Goal: Use online tool/utility: Utilize a website feature to perform a specific function

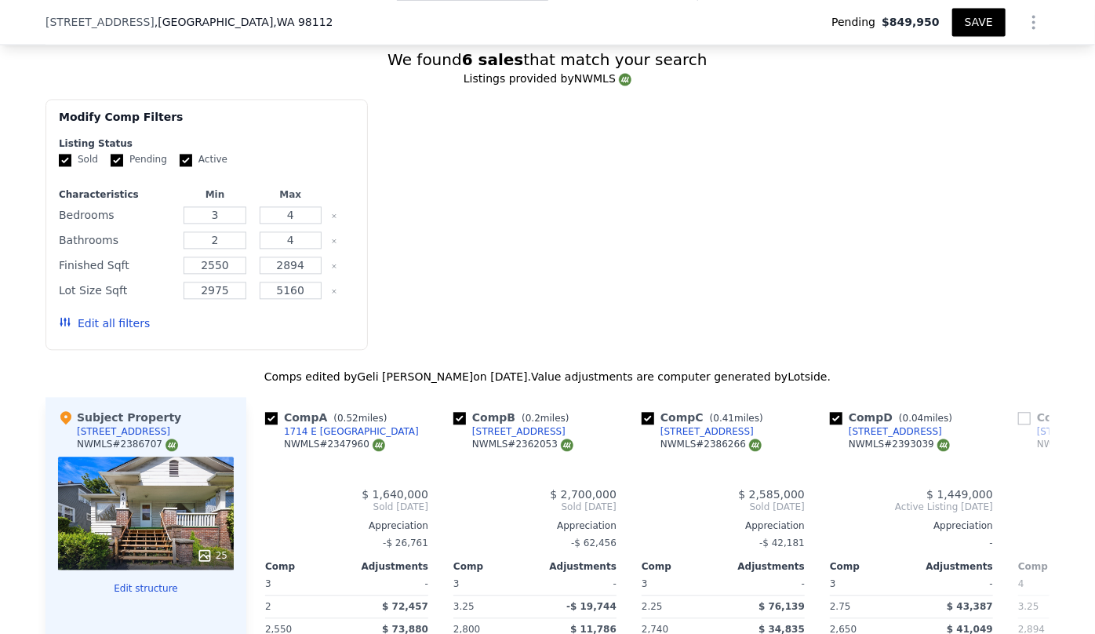
scroll to position [2703, 0]
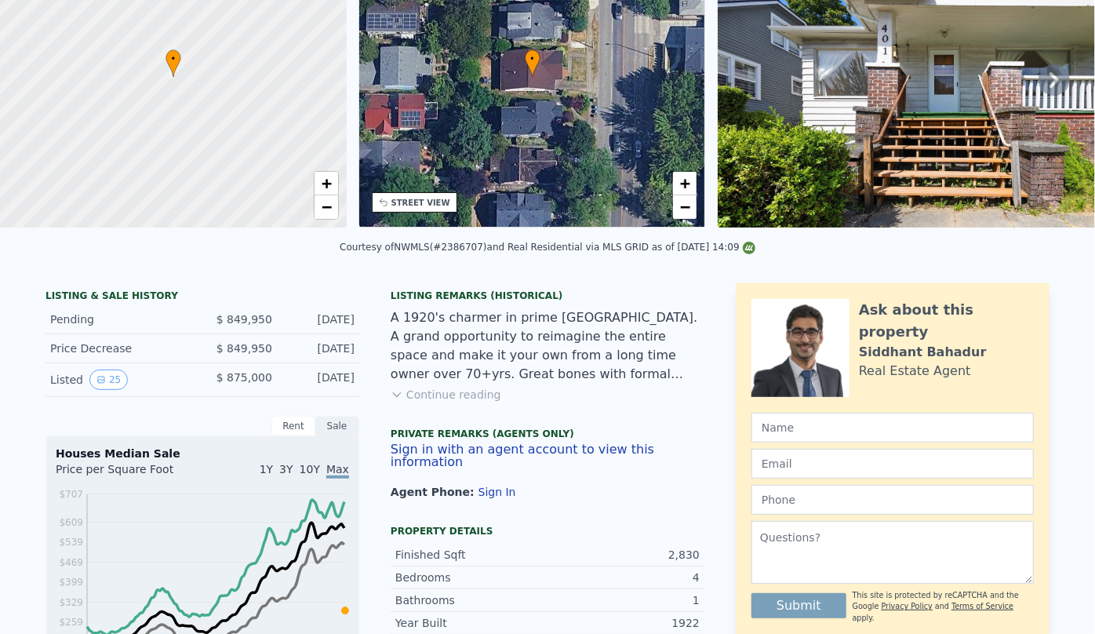
scroll to position [5, 0]
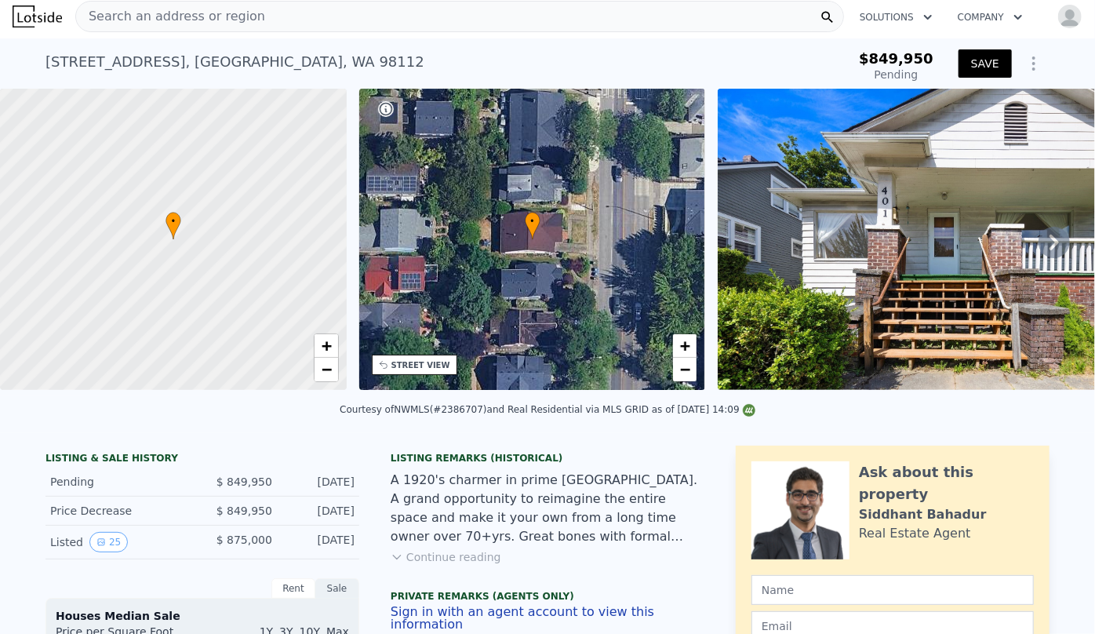
type input "4"
type input "2"
type input "4"
type input "2550"
type input "2894"
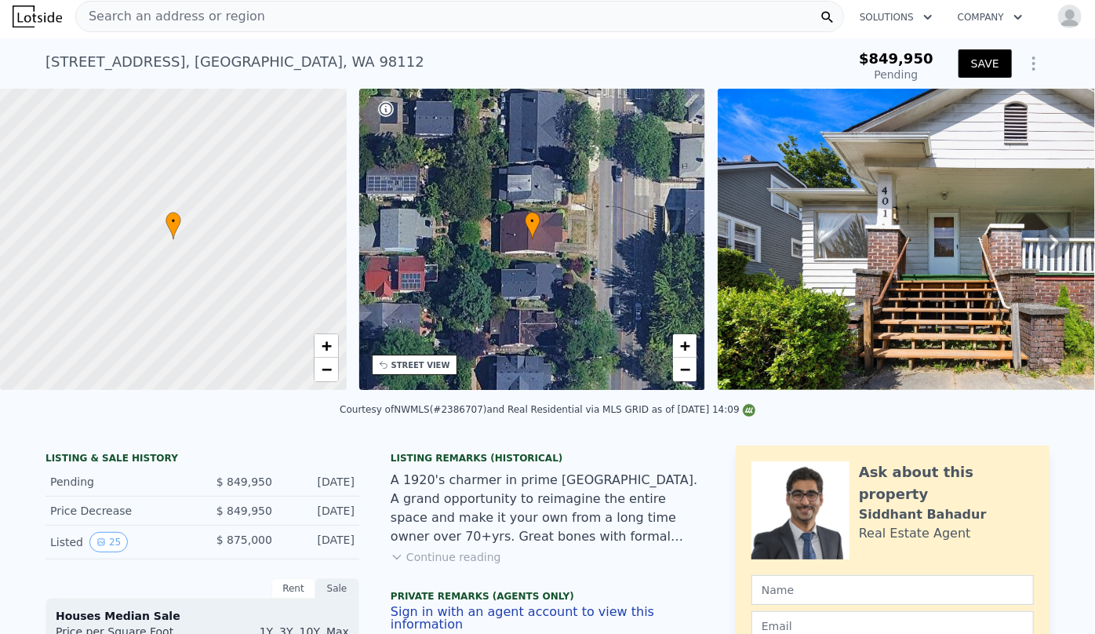
type input "2975"
type input "5160"
checkbox input "true"
type input "$ 1,500,000"
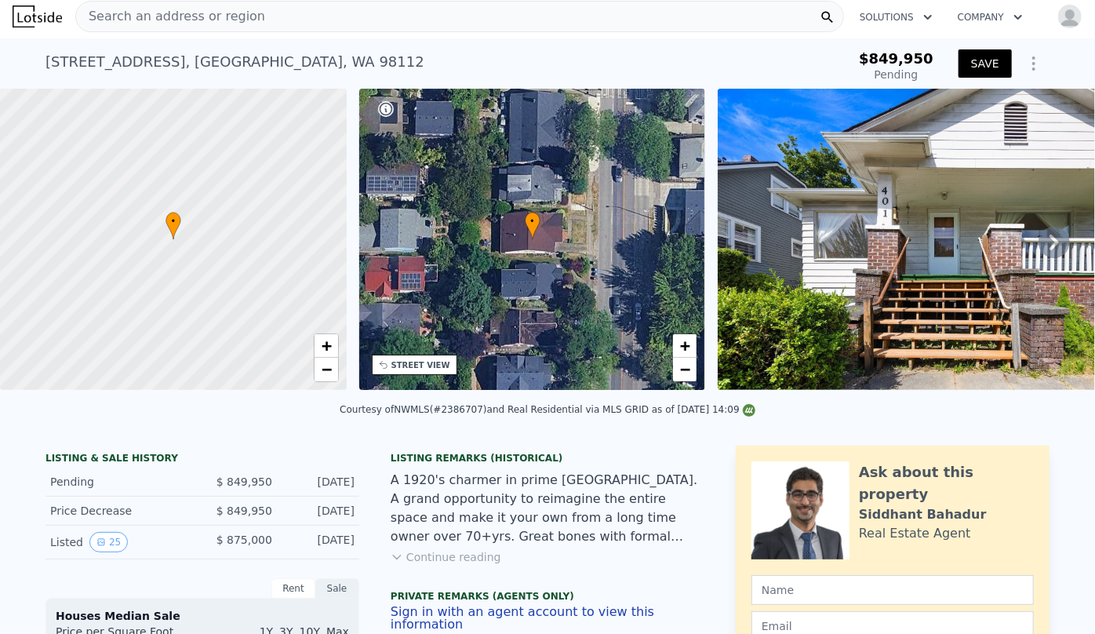
type input "12"
type input "$ 300,000"
type input "$ 174,601"
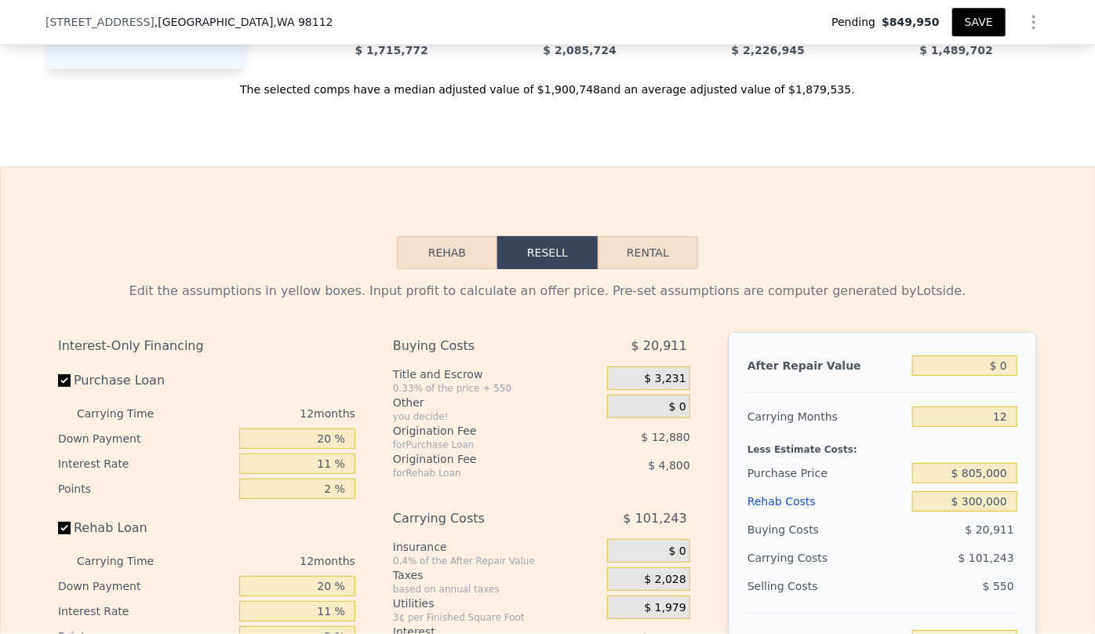
scroll to position [2489, 0]
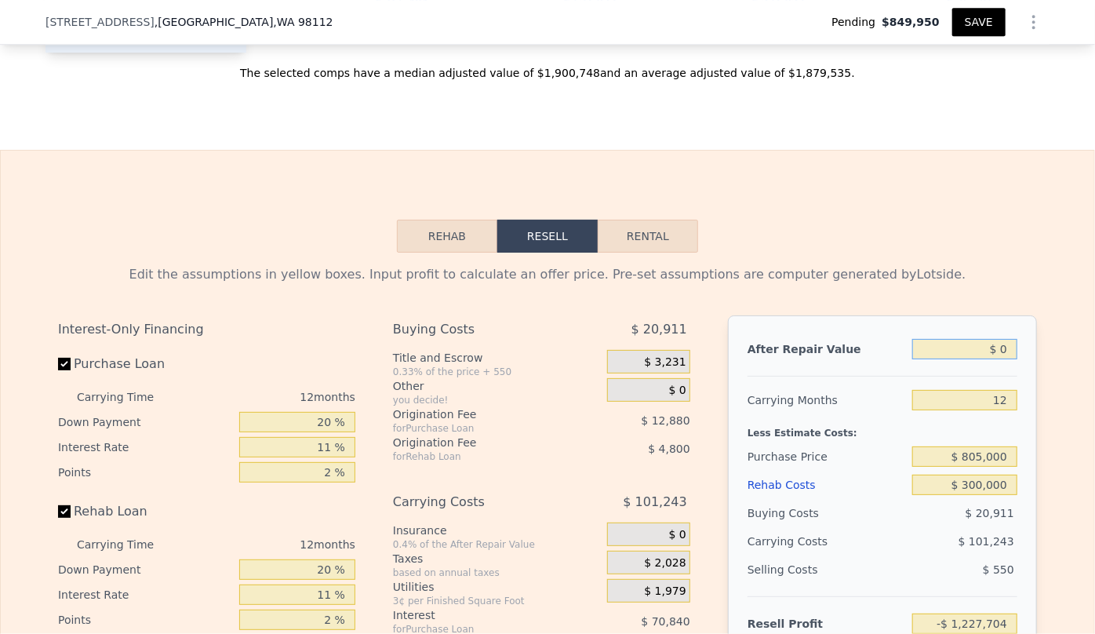
click at [993, 359] on input "$ 0" at bounding box center [964, 349] width 105 height 20
type input "$ 10"
type input "-$ 1,227,694"
type input "$ 150"
type input "-$ 1,227,564"
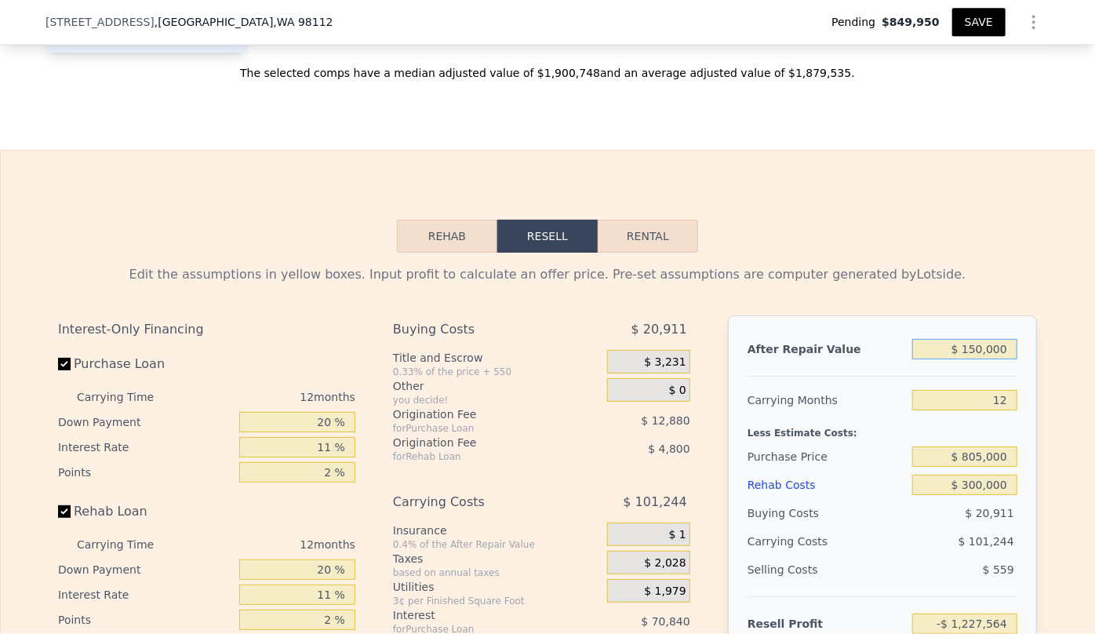
type input "$ 1,500,000"
type input "$ 174,601"
type input "$ 1,500,000"
click at [983, 279] on div "Edit the assumptions in yellow boxes. Input profit to calculate an offer price.…" at bounding box center [547, 274] width 979 height 19
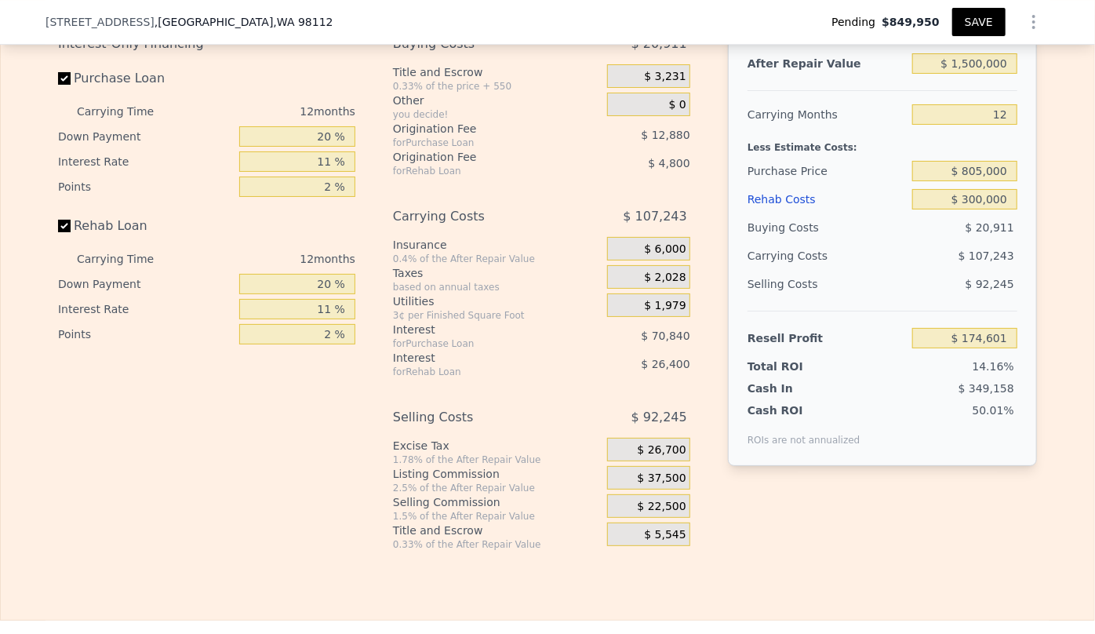
scroll to position [2703, 0]
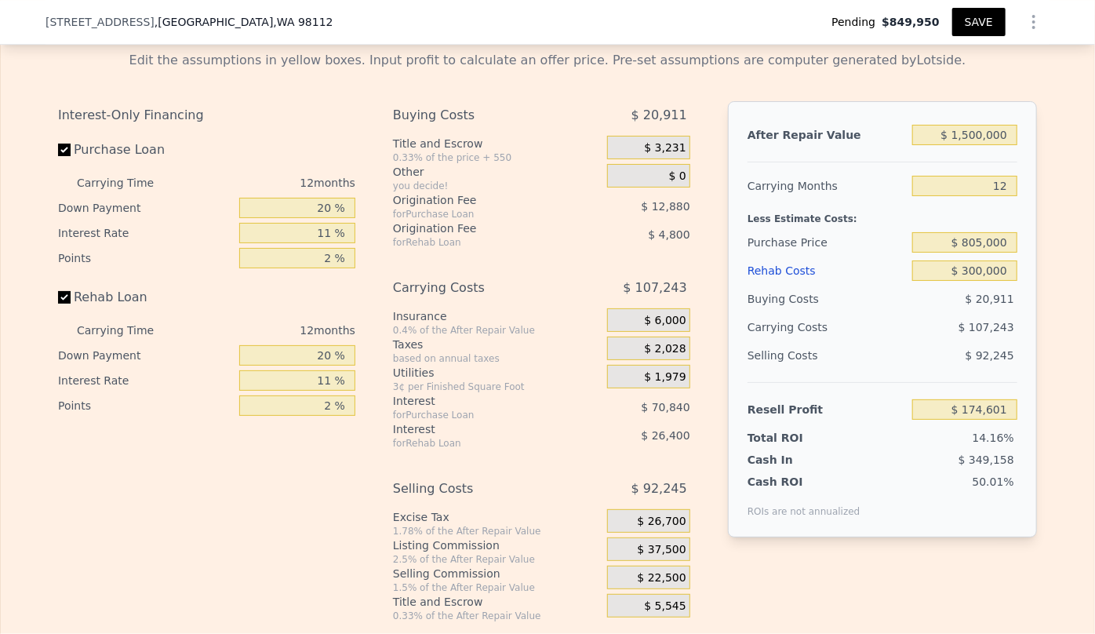
click at [963, 23] on button "SAVE" at bounding box center [978, 22] width 53 height 28
